Goal: Check status

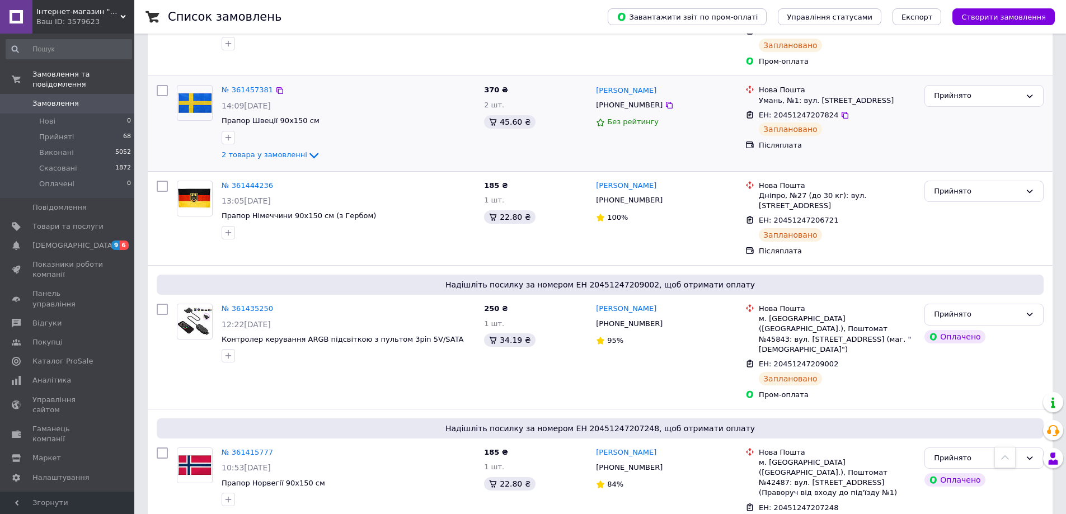
scroll to position [560, 0]
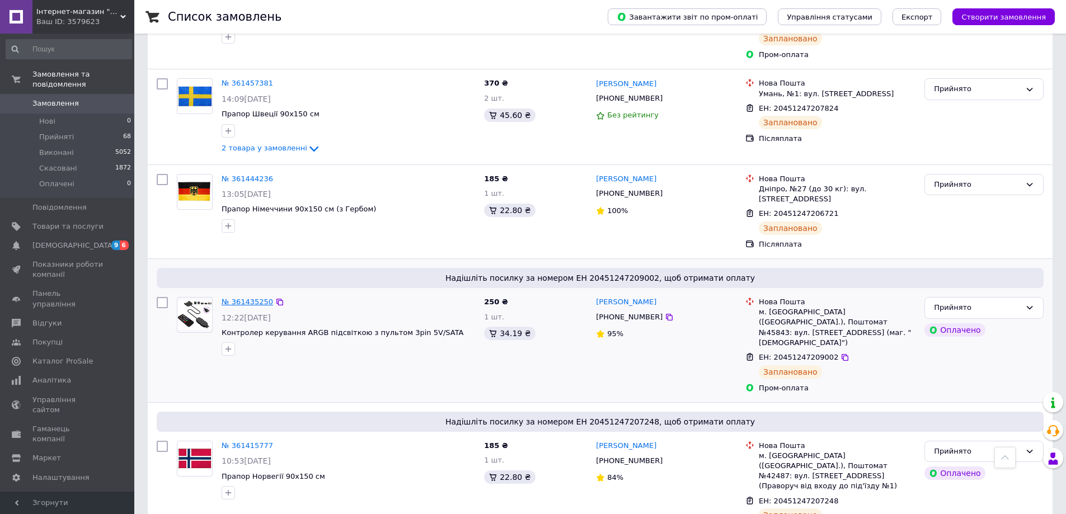
click at [248, 298] on link "№ 361435250" at bounding box center [247, 302] width 51 height 8
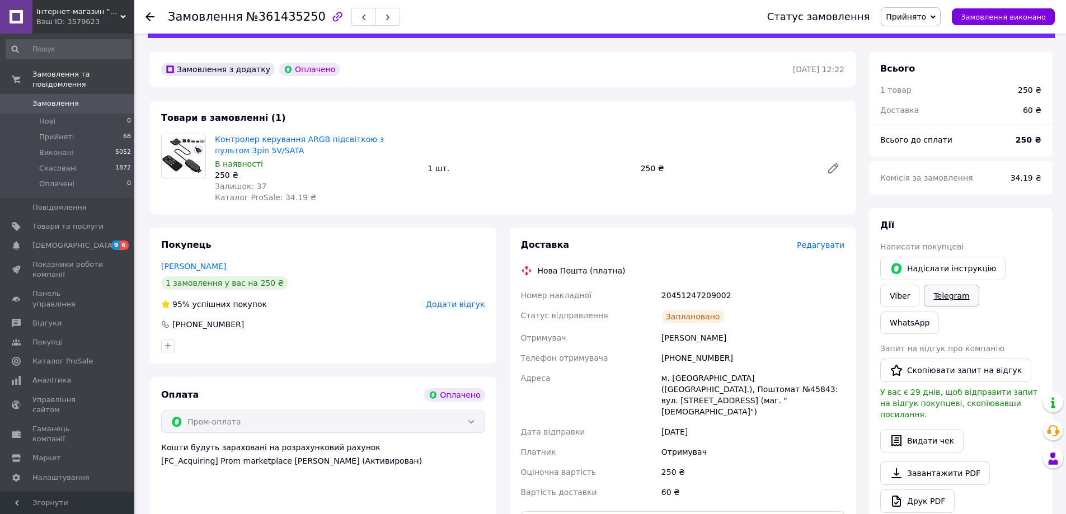
scroll to position [56, 0]
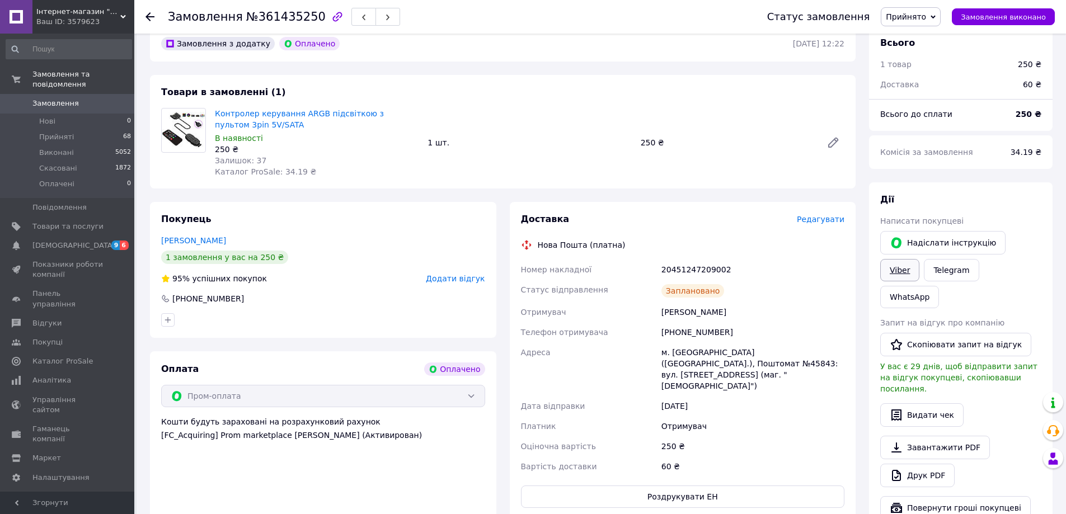
click at [919, 259] on link "Viber" at bounding box center [899, 270] width 39 height 22
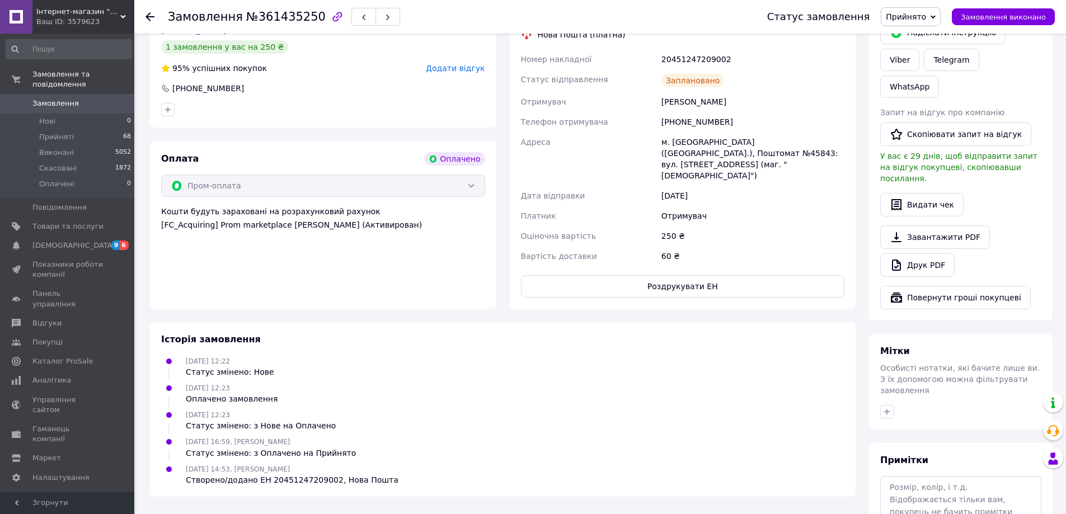
scroll to position [308, 0]
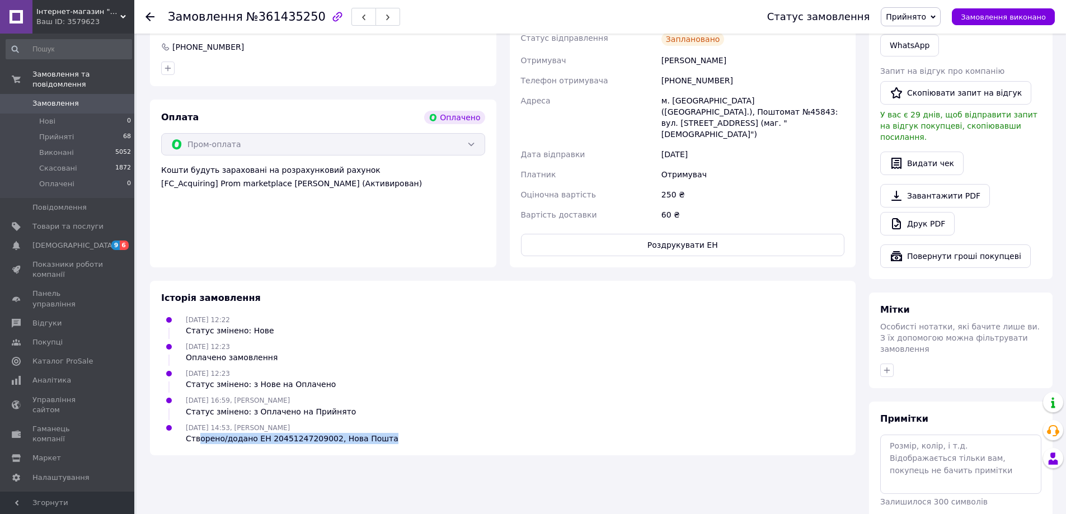
drag, startPoint x: 204, startPoint y: 419, endPoint x: 371, endPoint y: 424, distance: 166.8
click at [371, 424] on div "Історія замовлення 11.09.2025 12:22 Статус змінено: Нове 11.09.2025 12:23 Оплач…" at bounding box center [503, 368] width 706 height 175
click at [308, 422] on div "12.09.2025 14:53, Анастасія Власенко Створено/додано ЕН 20451247209002, Нова По…" at bounding box center [292, 433] width 222 height 22
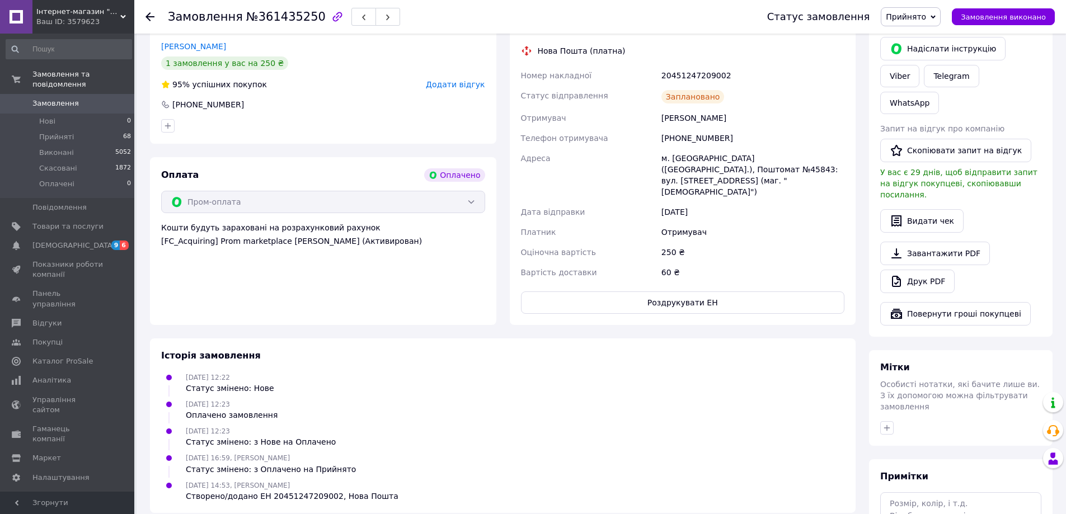
scroll to position [196, 0]
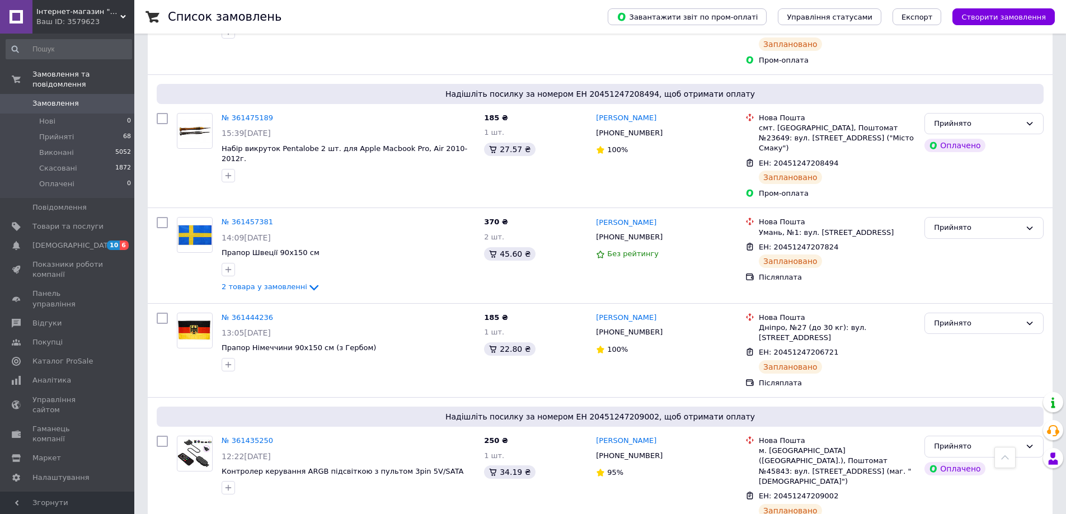
scroll to position [420, 0]
